Goal: Complete application form: Complete application form

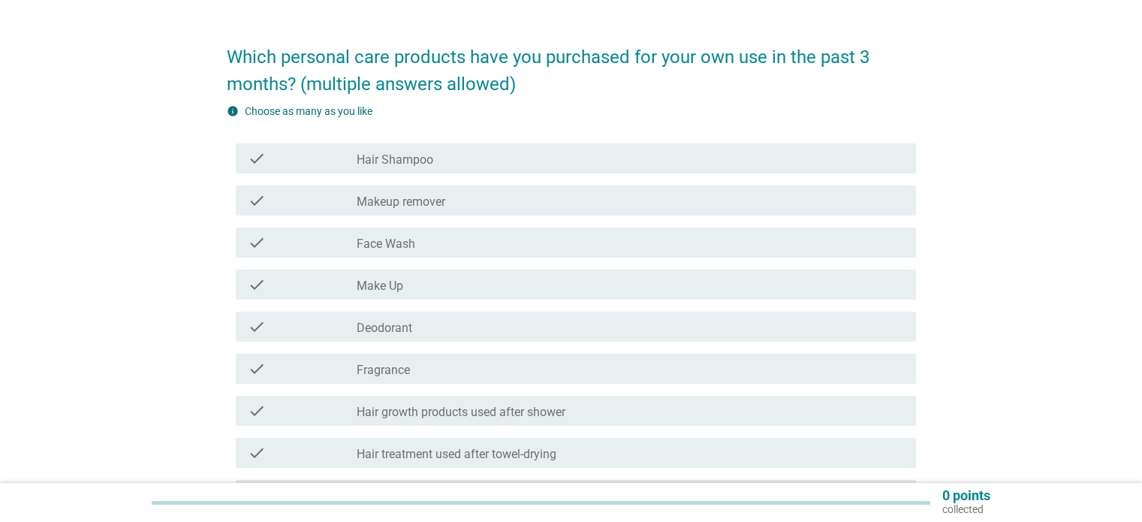
scroll to position [75, 0]
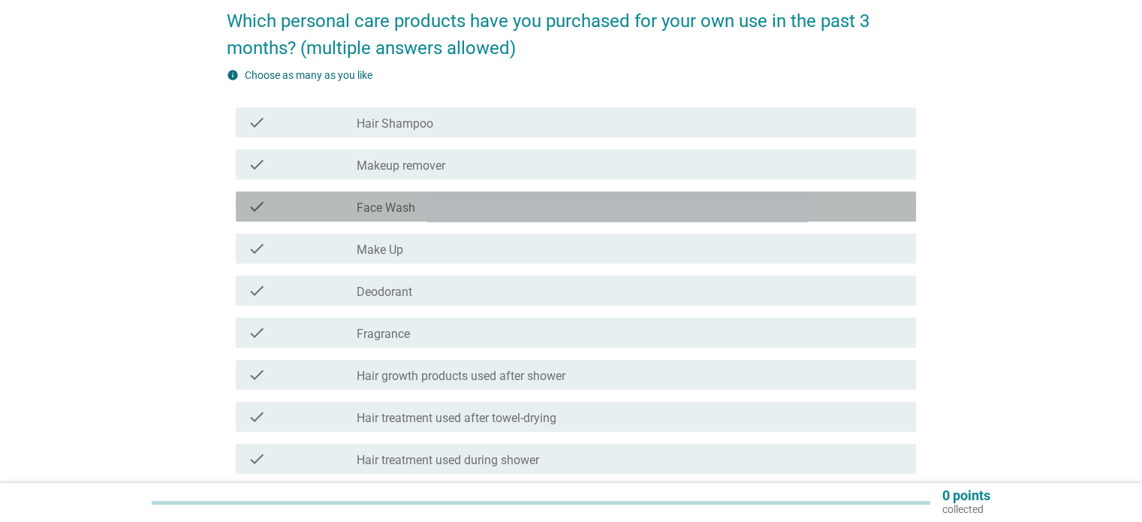
click at [410, 206] on label "Face Wash" at bounding box center [386, 207] width 59 height 15
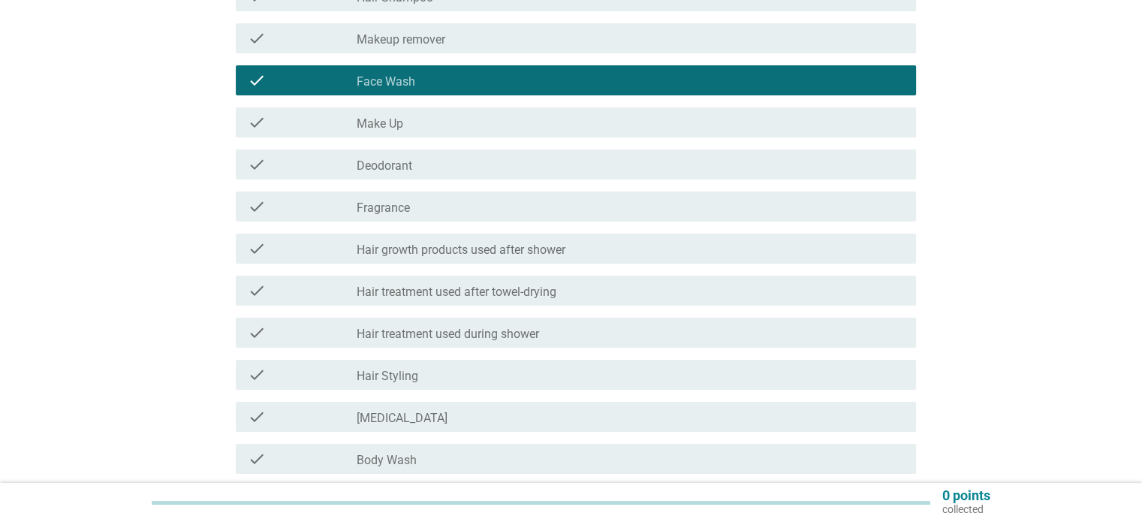
scroll to position [225, 0]
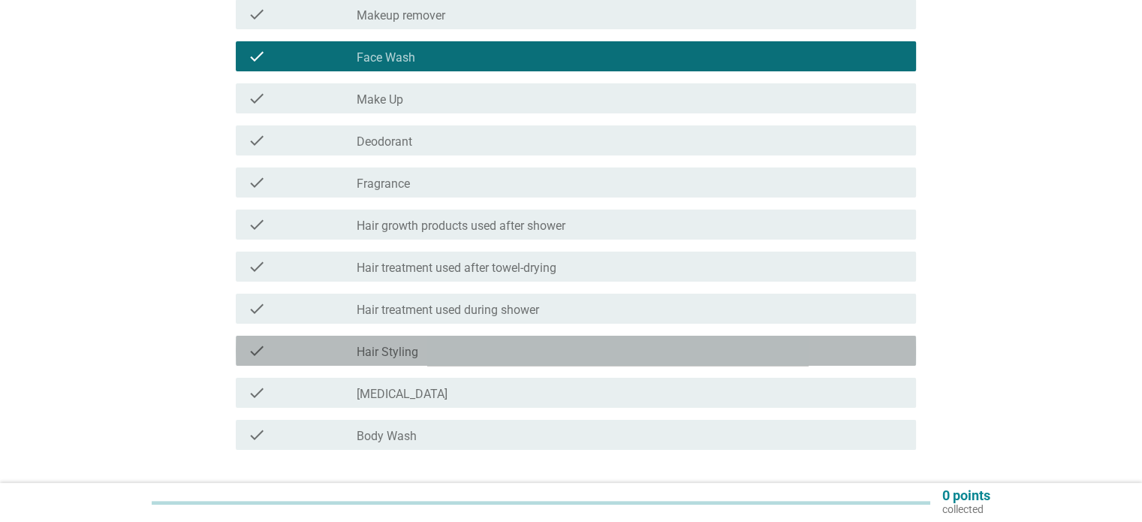
click at [450, 346] on div "check_box_outline_blank Hair Styling" at bounding box center [630, 351] width 546 height 18
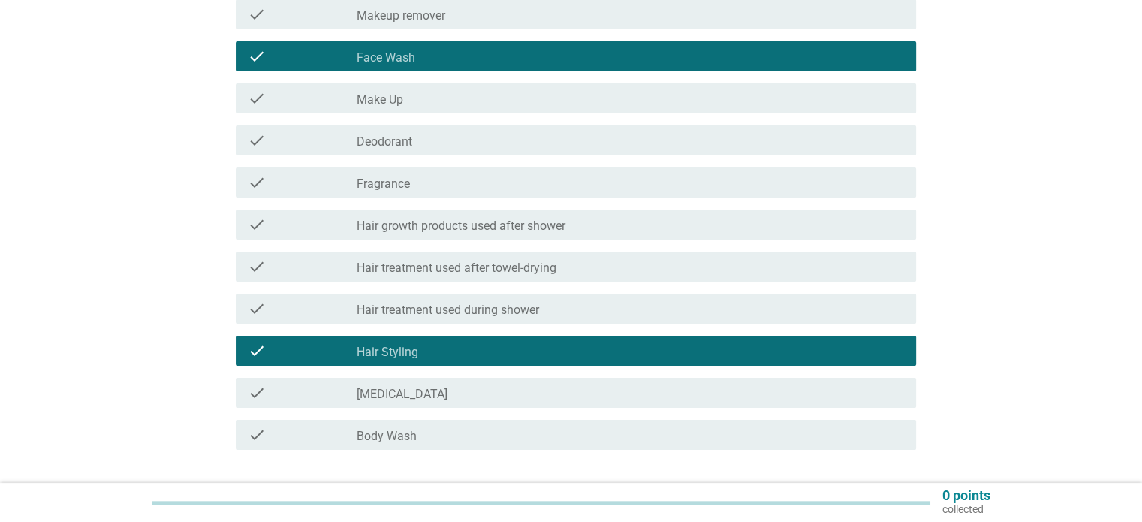
click at [425, 392] on div "check_box_outline_blank [MEDICAL_DATA]" at bounding box center [630, 393] width 546 height 18
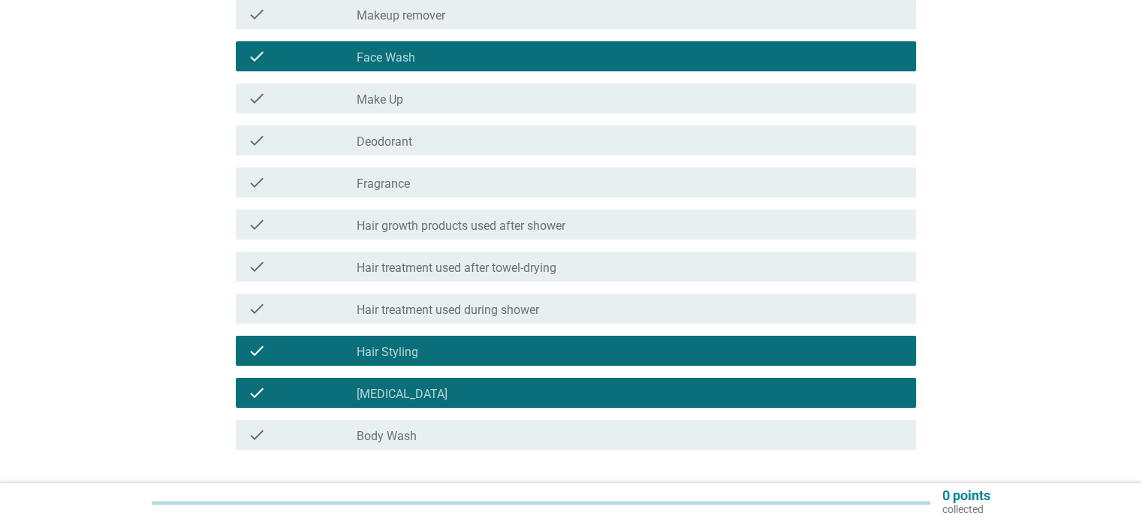
click at [428, 439] on div "check_box_outline_blank Body Wash" at bounding box center [630, 435] width 546 height 18
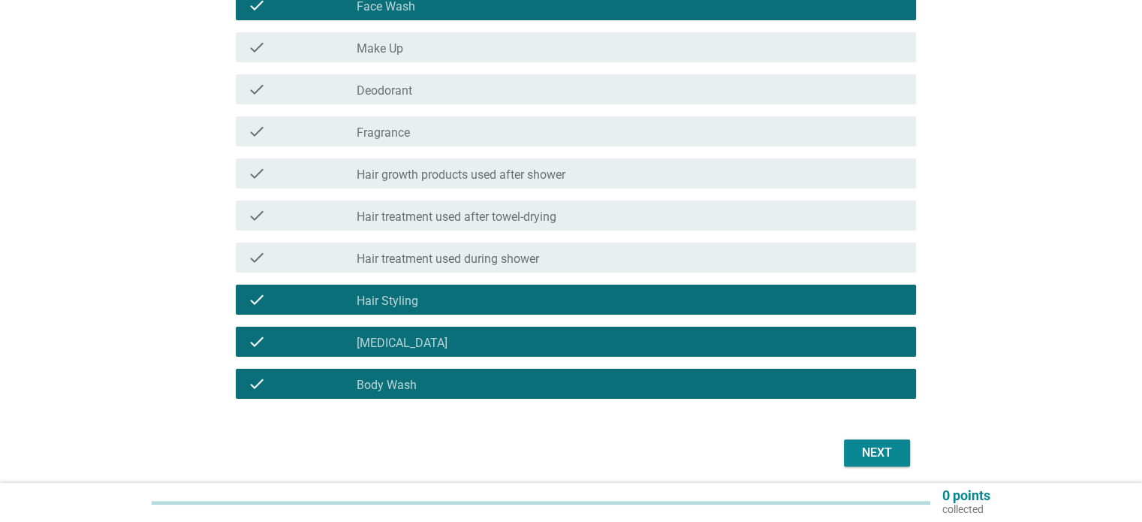
scroll to position [331, 0]
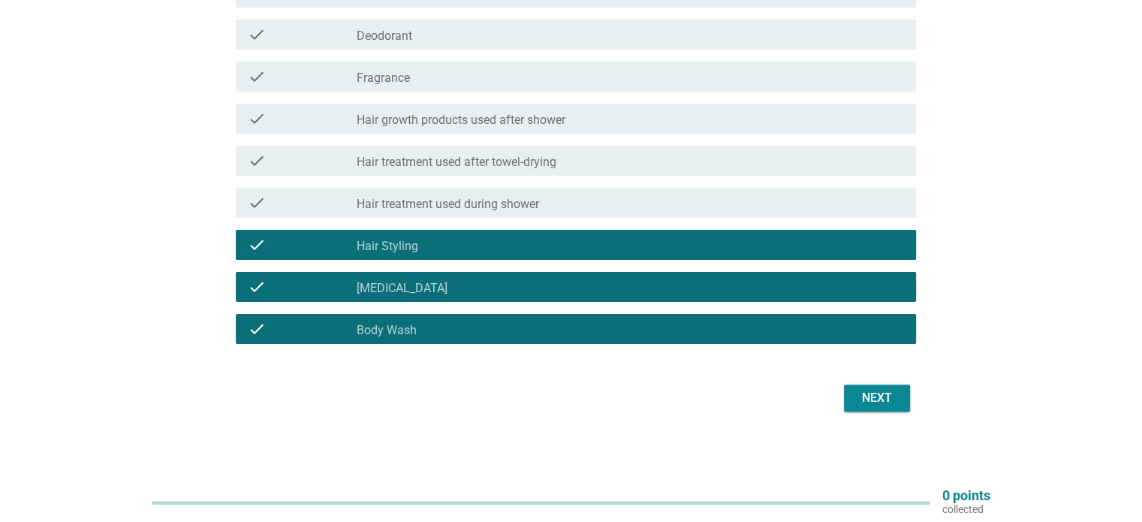
click at [516, 155] on label "Hair treatment used after towel-drying" at bounding box center [457, 162] width 200 height 15
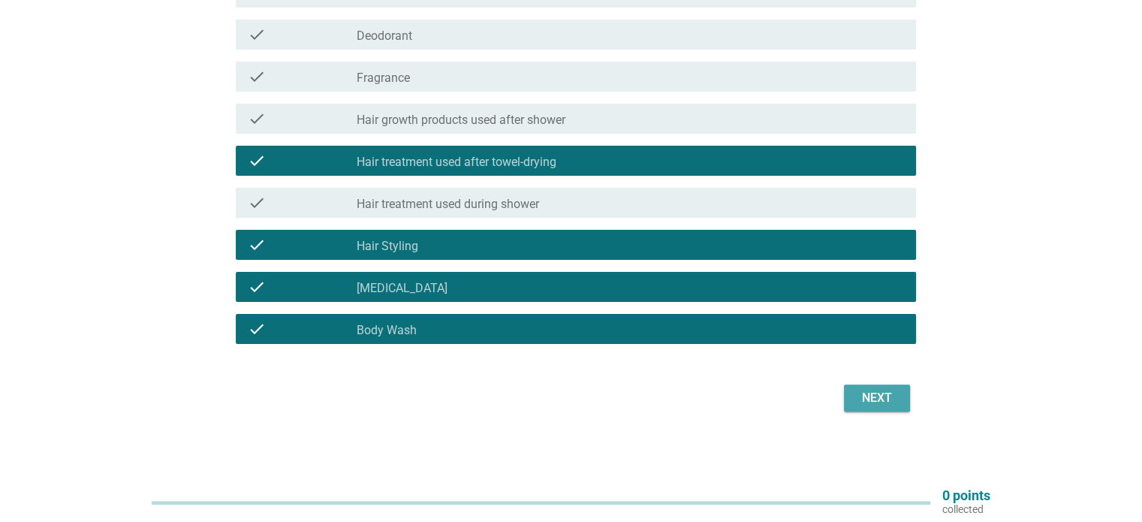
click at [869, 399] on div "Next" at bounding box center [877, 398] width 42 height 18
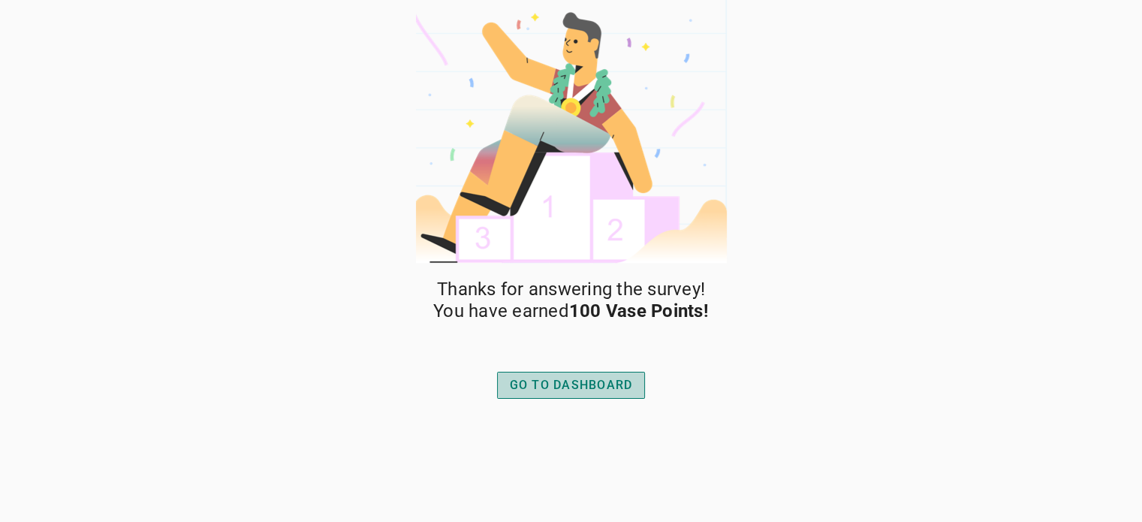
click at [574, 375] on button "GO TO DASHBOARD" at bounding box center [571, 385] width 149 height 27
